Goal: Task Accomplishment & Management: Use online tool/utility

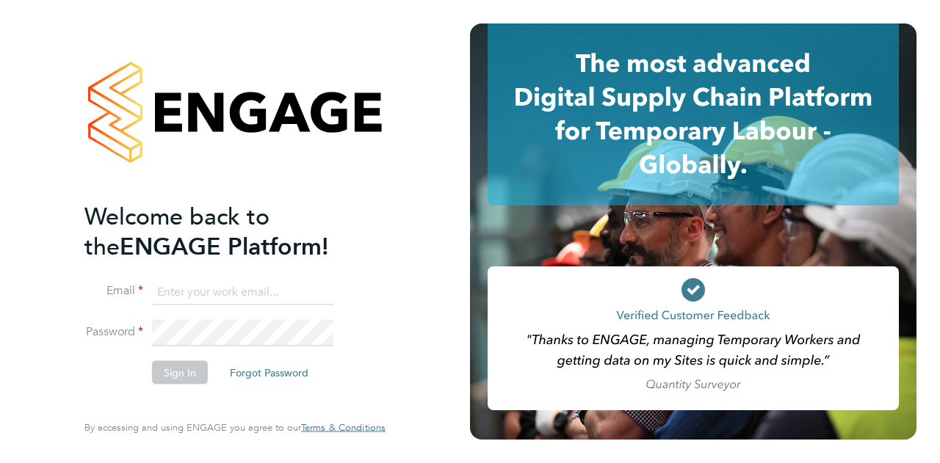
type input "stacy.reed@wates.co.uk"
click at [186, 381] on button "Sign In" at bounding box center [180, 373] width 56 height 24
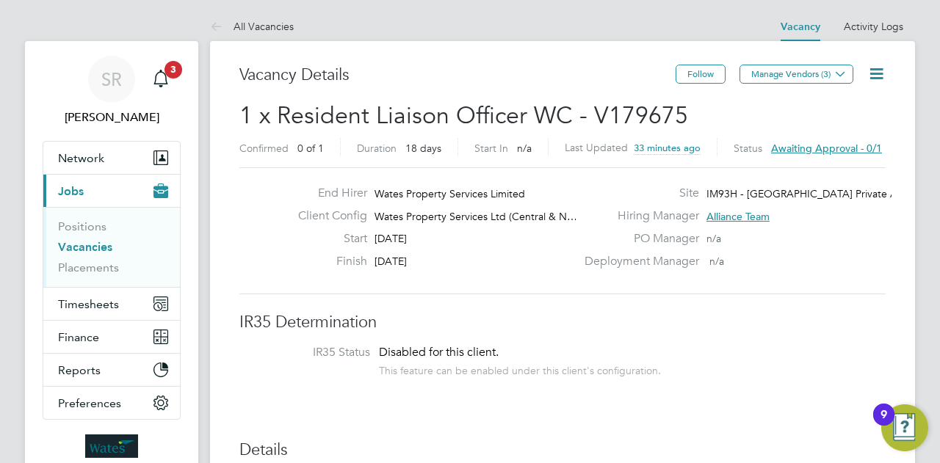
click at [834, 149] on span "Awaiting approval - 0/1" at bounding box center [826, 148] width 111 height 13
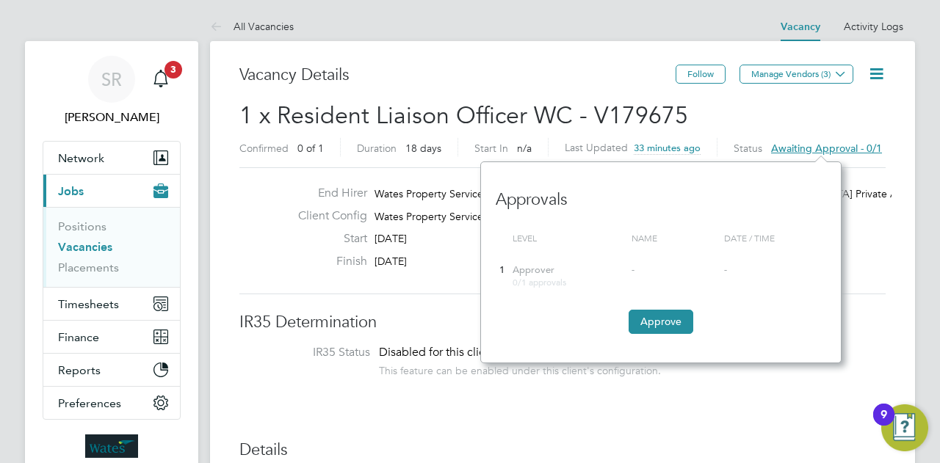
scroll to position [201, 360]
click at [662, 322] on button "Approve" at bounding box center [661, 322] width 65 height 24
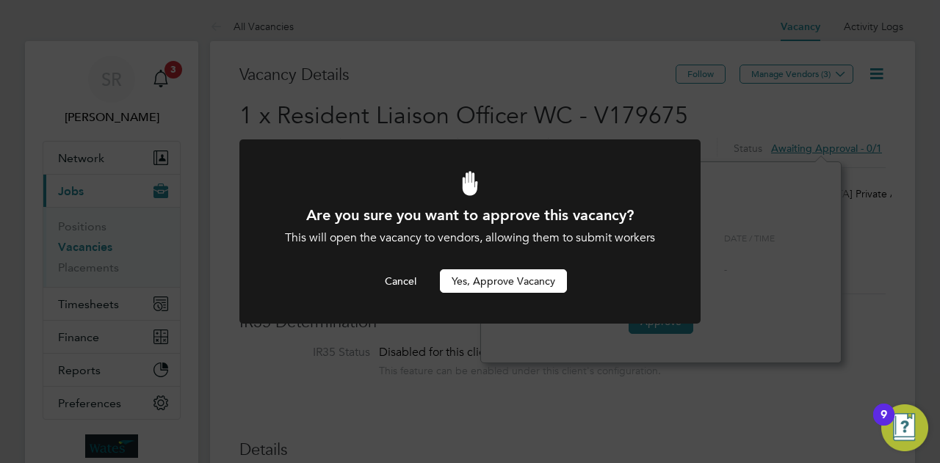
click at [505, 286] on button "Yes, Approve Vacancy" at bounding box center [503, 282] width 127 height 24
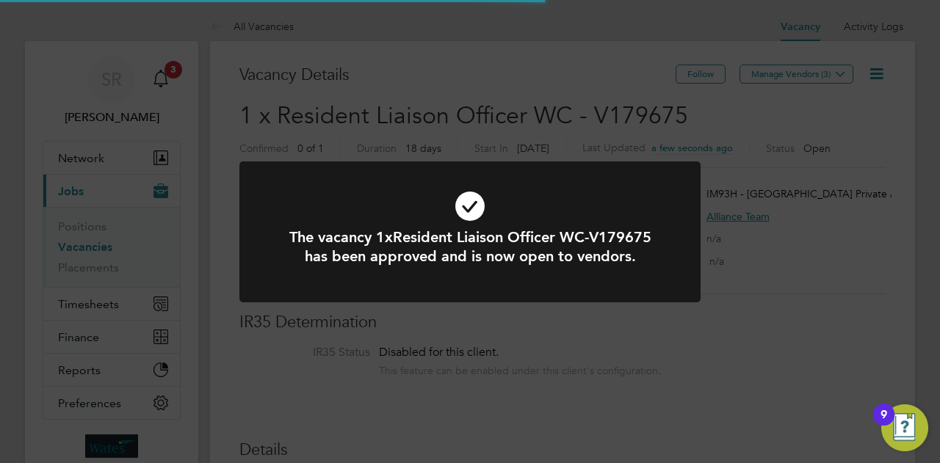
scroll to position [26, 229]
click at [811, 345] on div "The vacancy 1xResident Liaison Officer WC-V179675 has been approved and is now …" at bounding box center [470, 231] width 940 height 463
